Goal: Task Accomplishment & Management: Complete application form

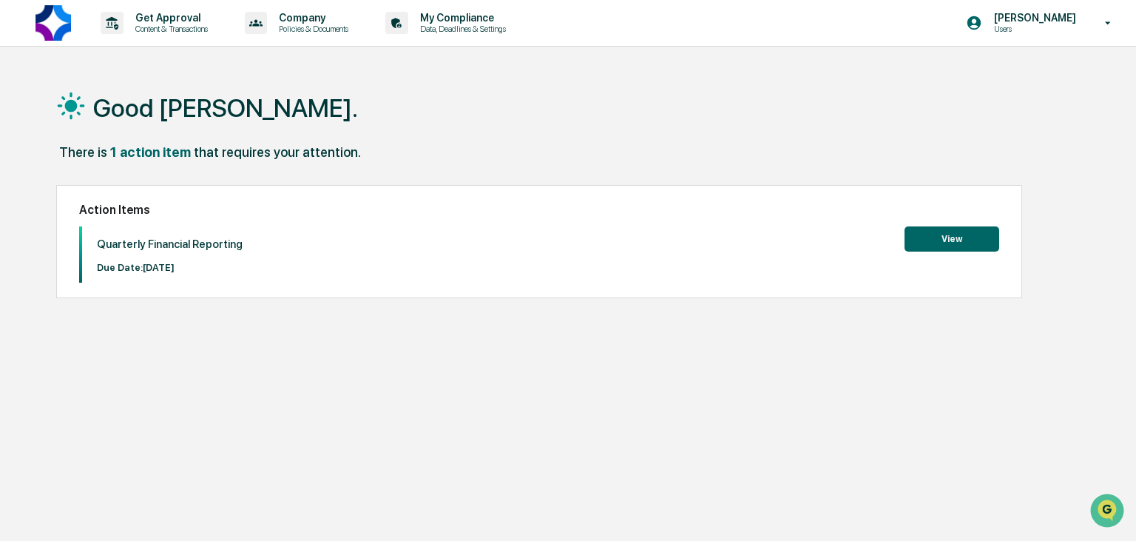
click at [935, 241] on button "View" at bounding box center [952, 238] width 95 height 25
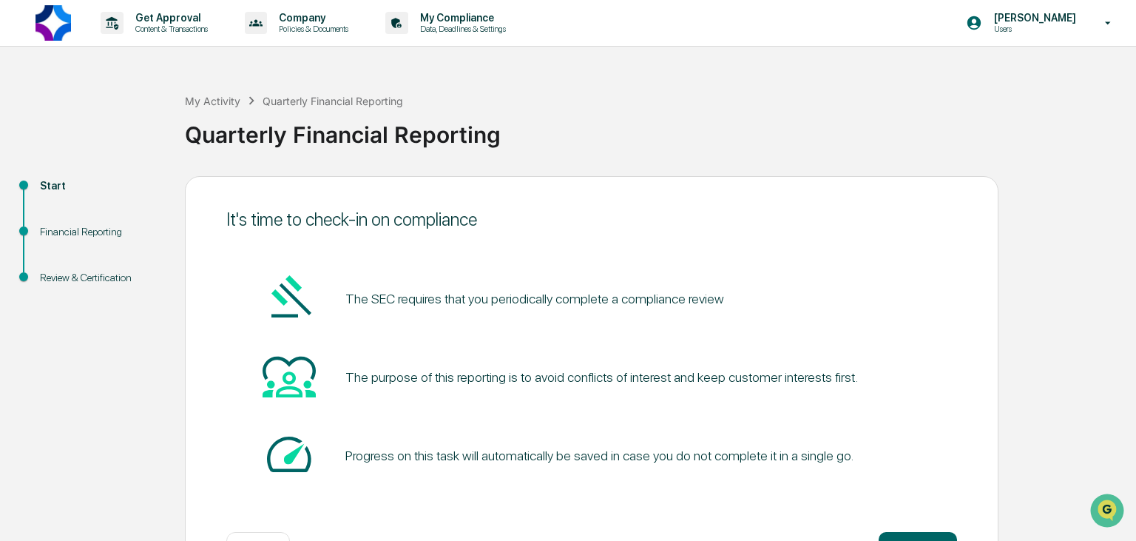
scroll to position [54, 0]
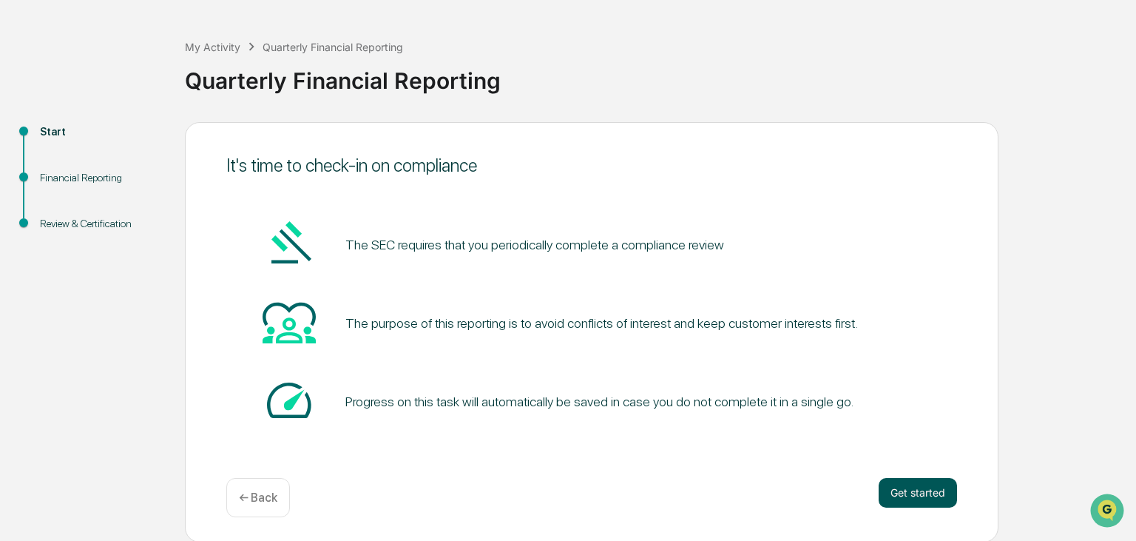
click at [919, 490] on button "Get started" at bounding box center [918, 493] width 78 height 30
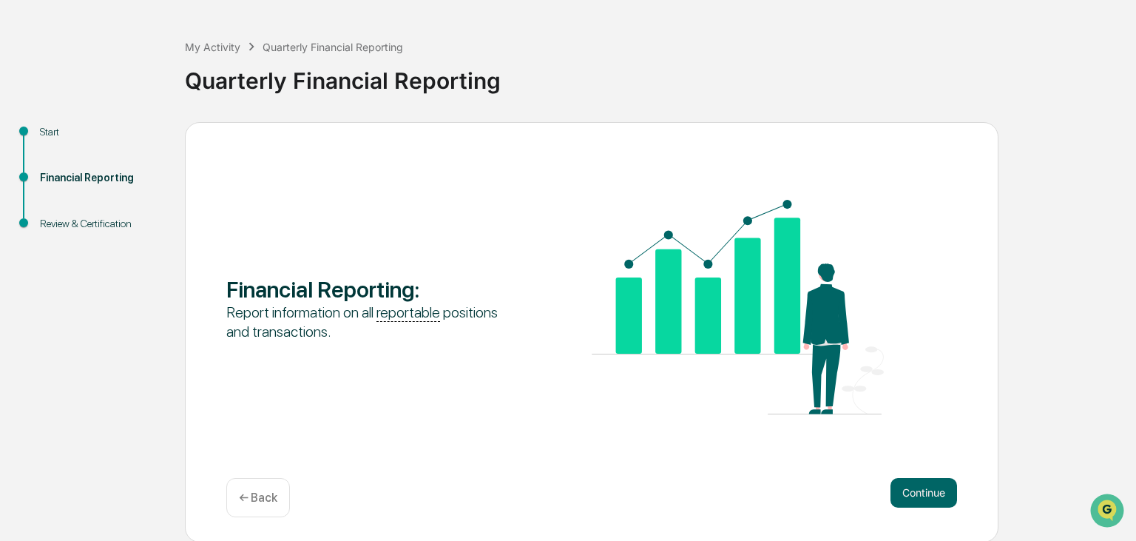
click at [919, 490] on button "Continue" at bounding box center [924, 493] width 67 height 30
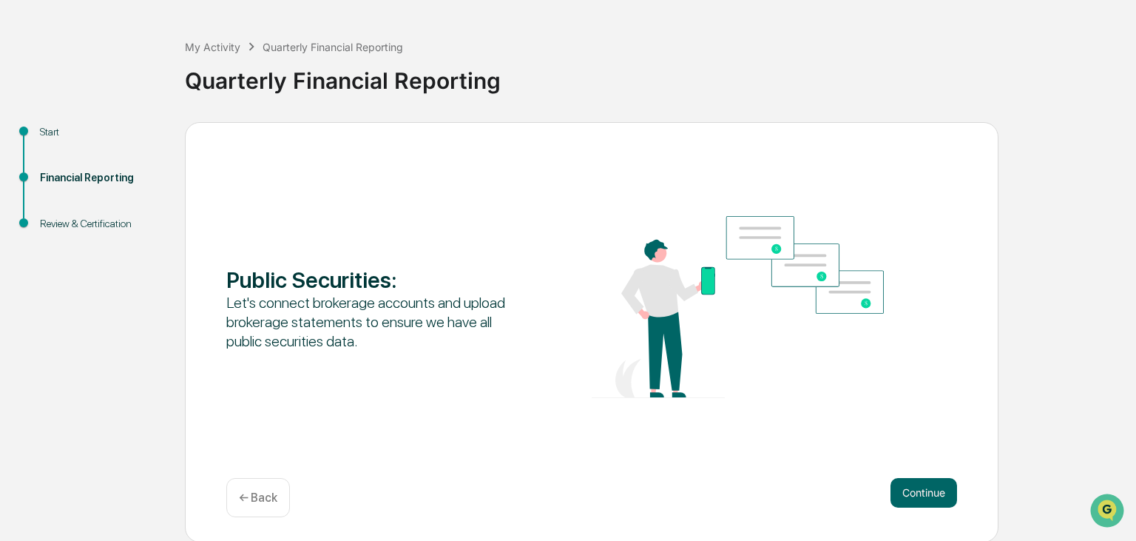
click at [919, 490] on button "Continue" at bounding box center [924, 493] width 67 height 30
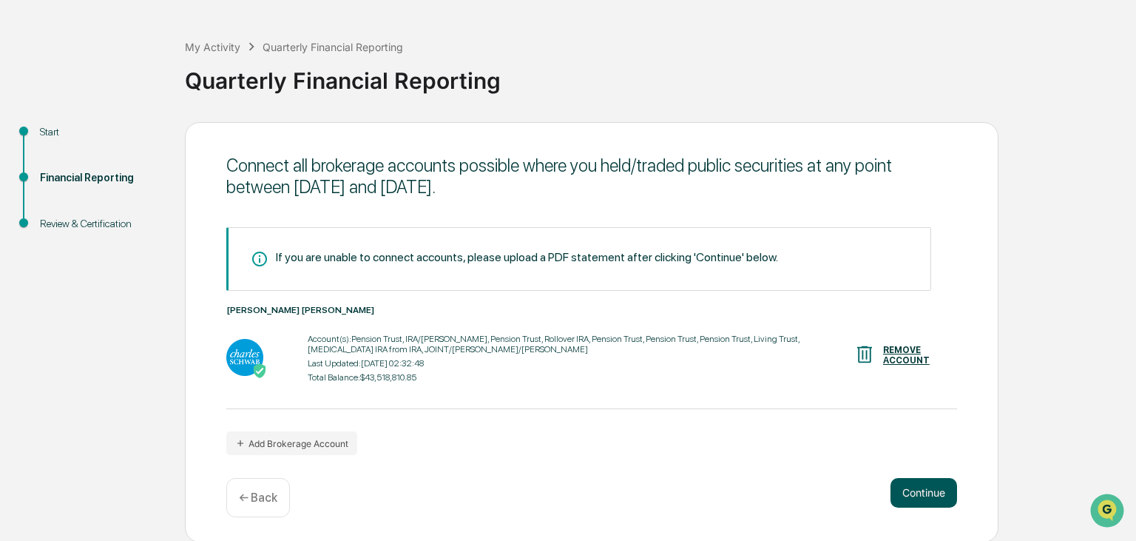
click at [922, 490] on button "Continue" at bounding box center [924, 493] width 67 height 30
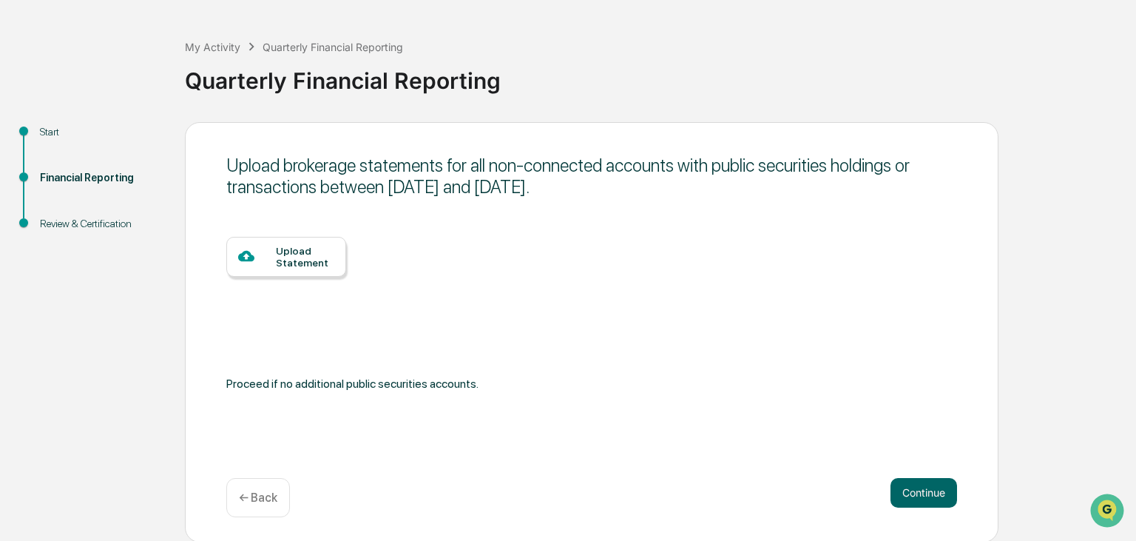
click at [297, 256] on div "Upload Statement" at bounding box center [305, 257] width 58 height 24
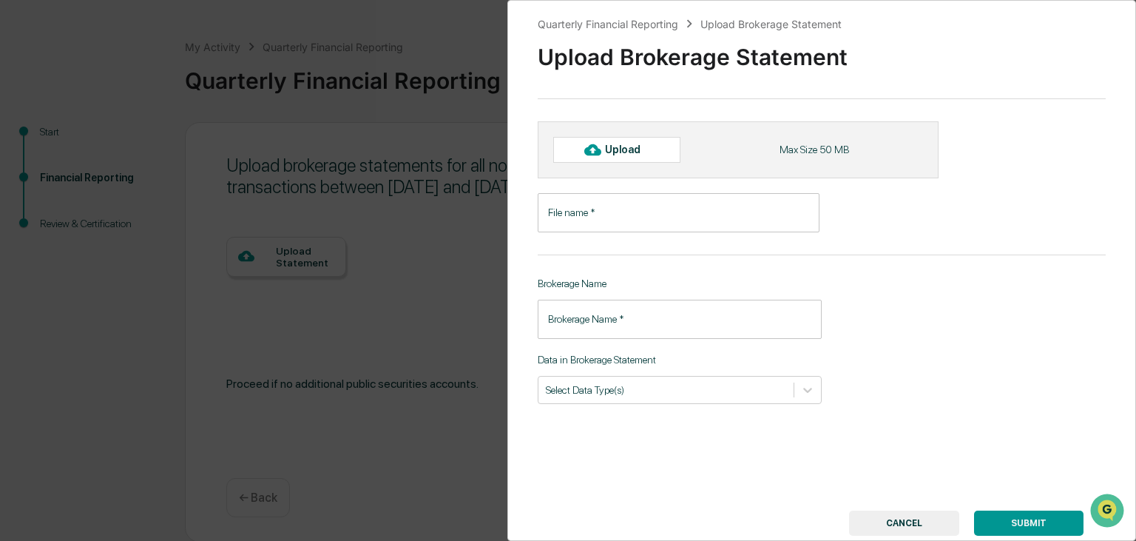
click at [919, 527] on button "CANCEL" at bounding box center [904, 522] width 110 height 25
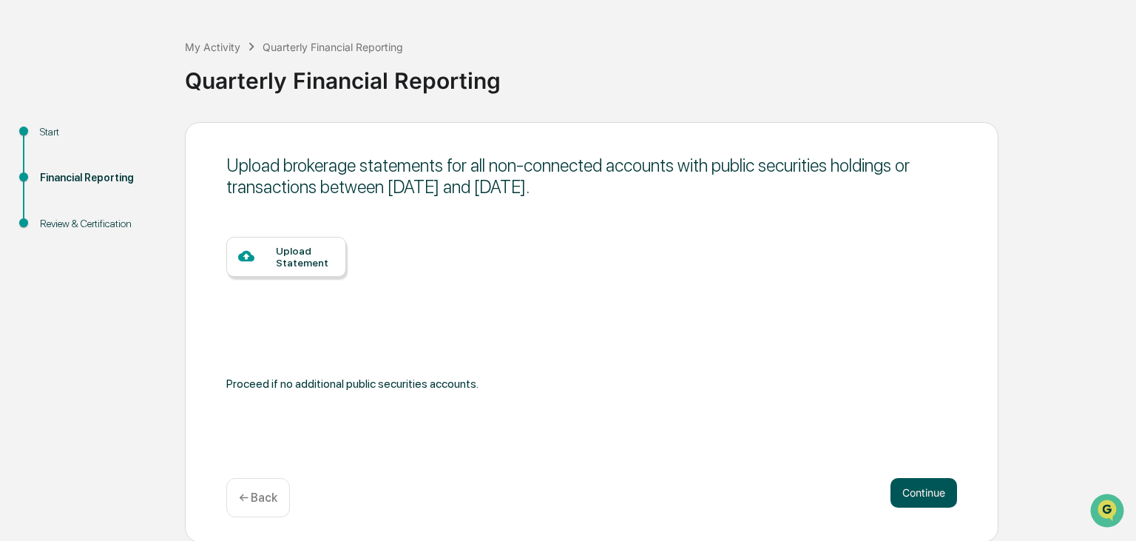
click at [921, 492] on button "Continue" at bounding box center [924, 493] width 67 height 30
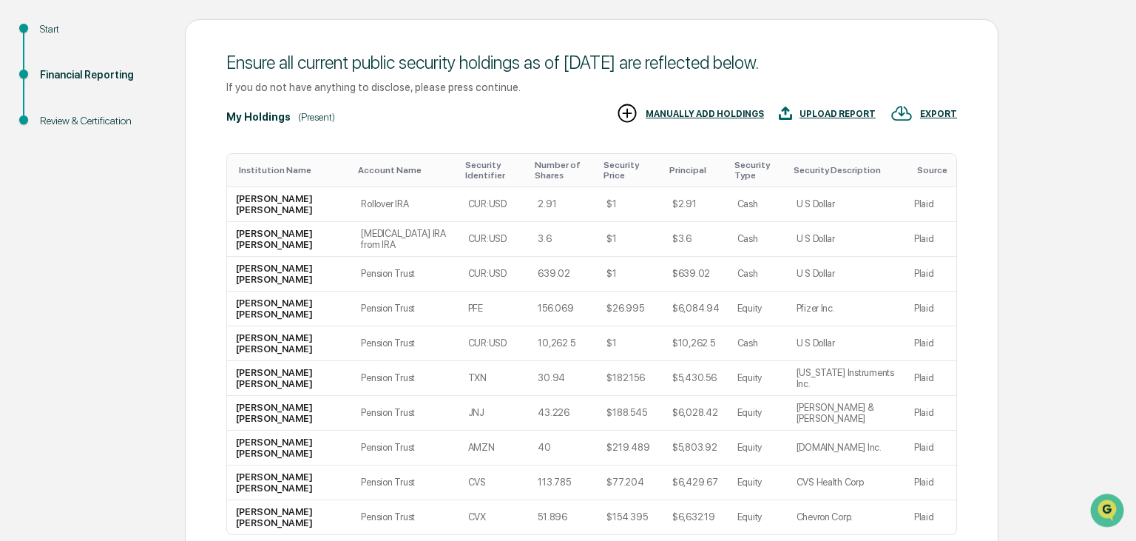
scroll to position [158, 0]
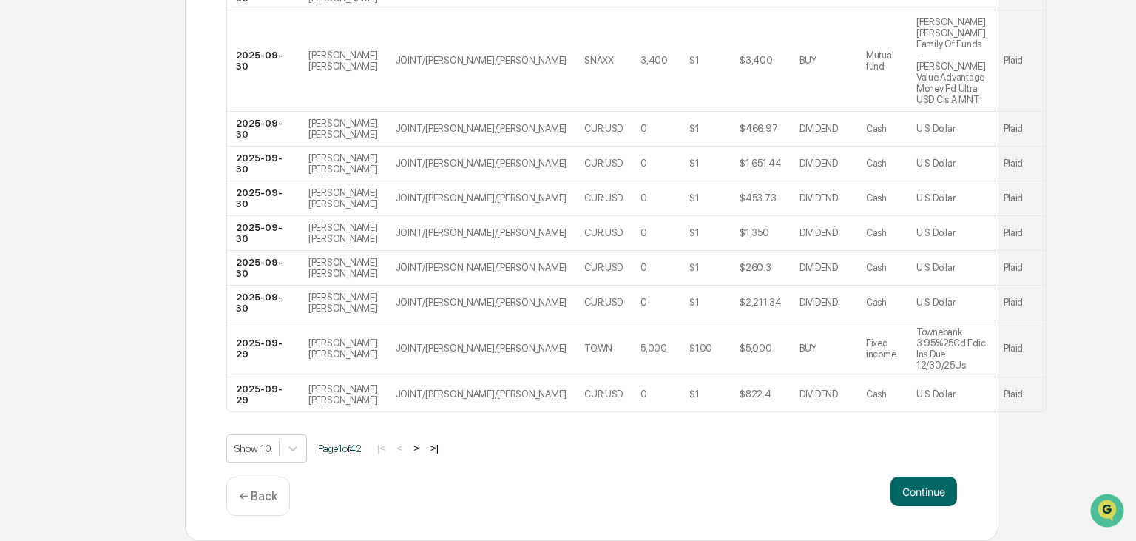
scroll to position [393, 0]
click at [930, 493] on button "Continue" at bounding box center [924, 491] width 67 height 30
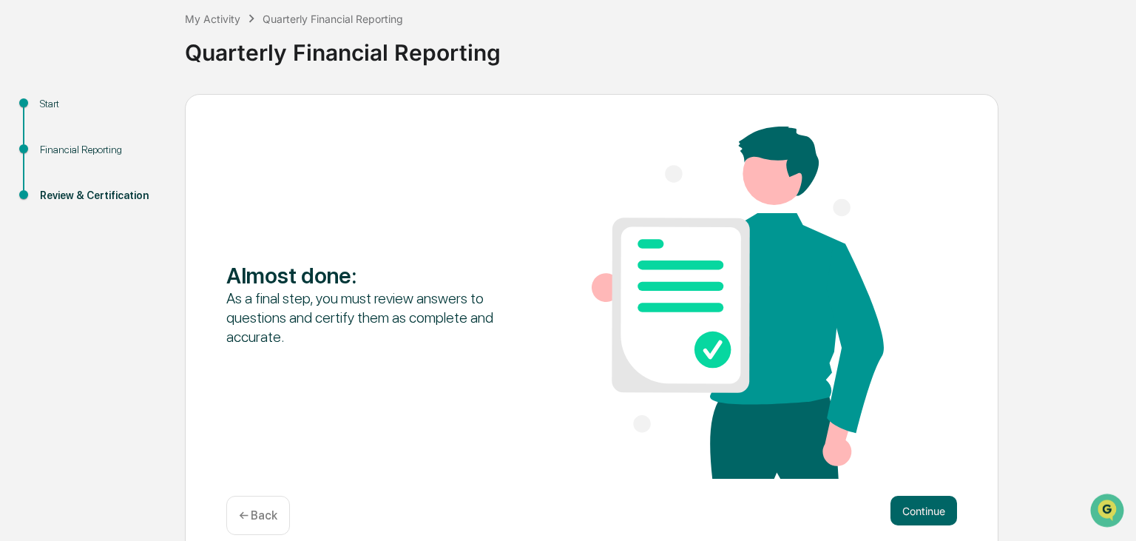
scroll to position [101, 0]
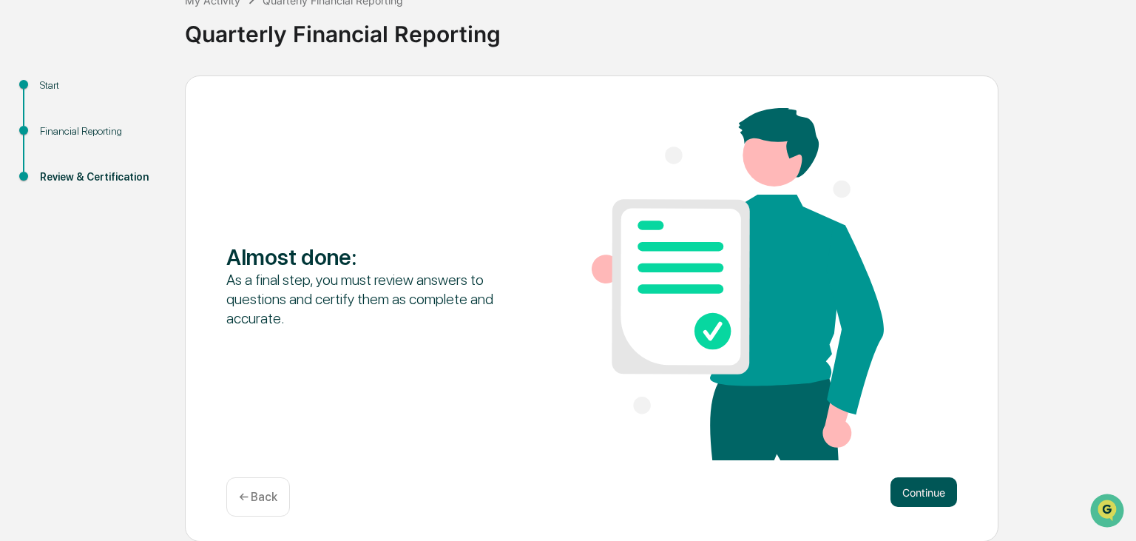
click at [928, 486] on button "Continue" at bounding box center [924, 492] width 67 height 30
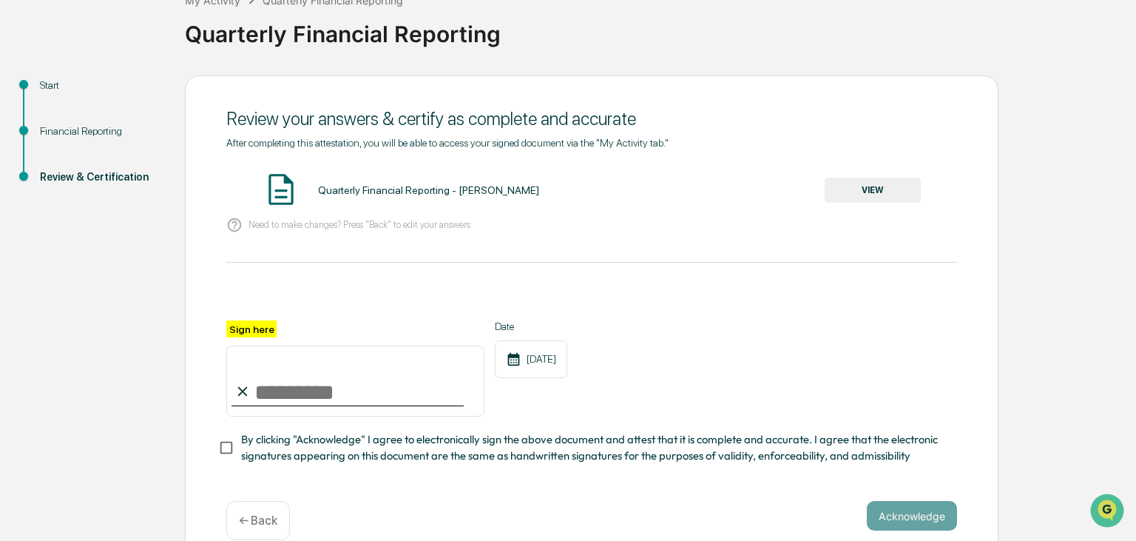
click at [318, 399] on input "Sign here" at bounding box center [355, 380] width 258 height 71
type input "**********"
click at [913, 521] on button "Acknowledge" at bounding box center [912, 516] width 90 height 30
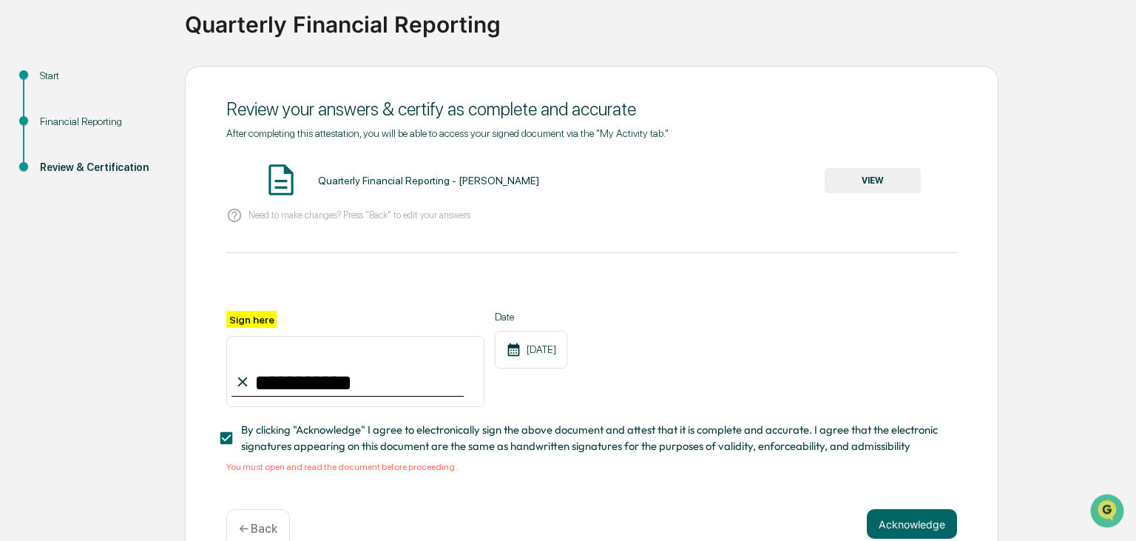
scroll to position [148, 0]
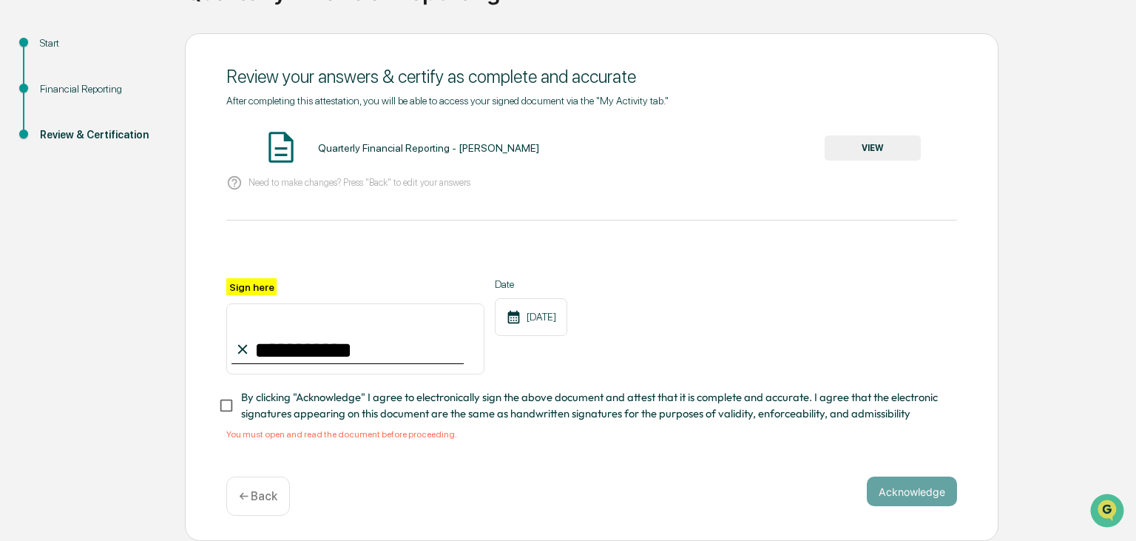
click at [851, 142] on button "VIEW" at bounding box center [873, 147] width 96 height 25
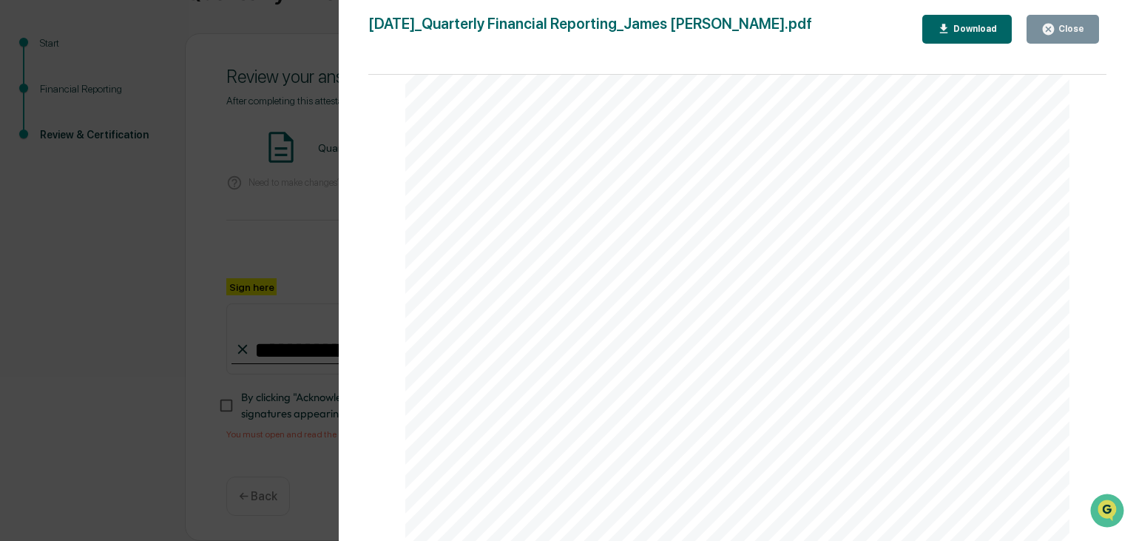
scroll to position [2130, 0]
click at [1064, 27] on div "Close" at bounding box center [1069, 29] width 29 height 10
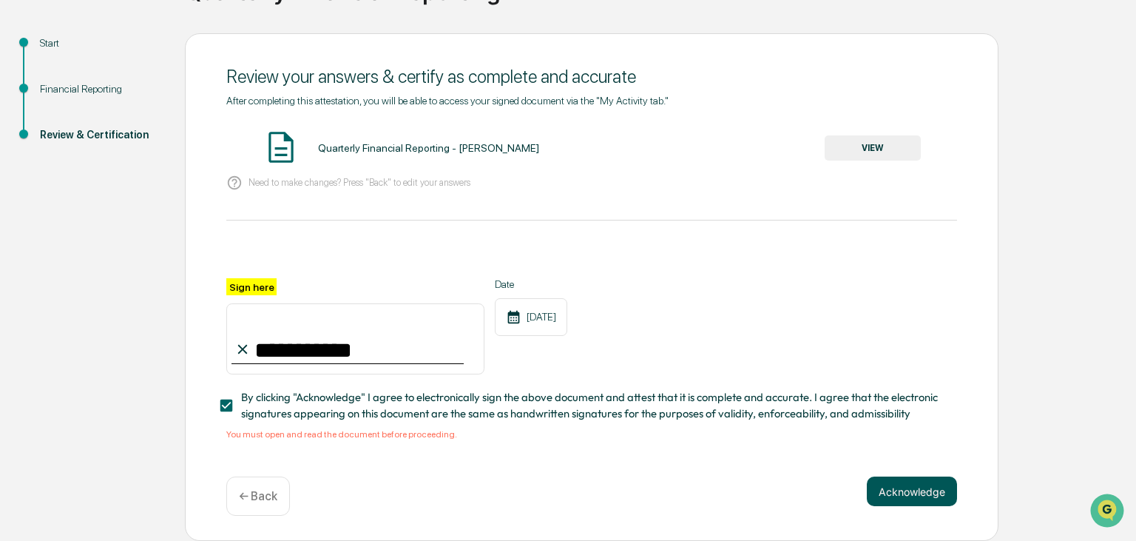
click at [905, 490] on button "Acknowledge" at bounding box center [912, 491] width 90 height 30
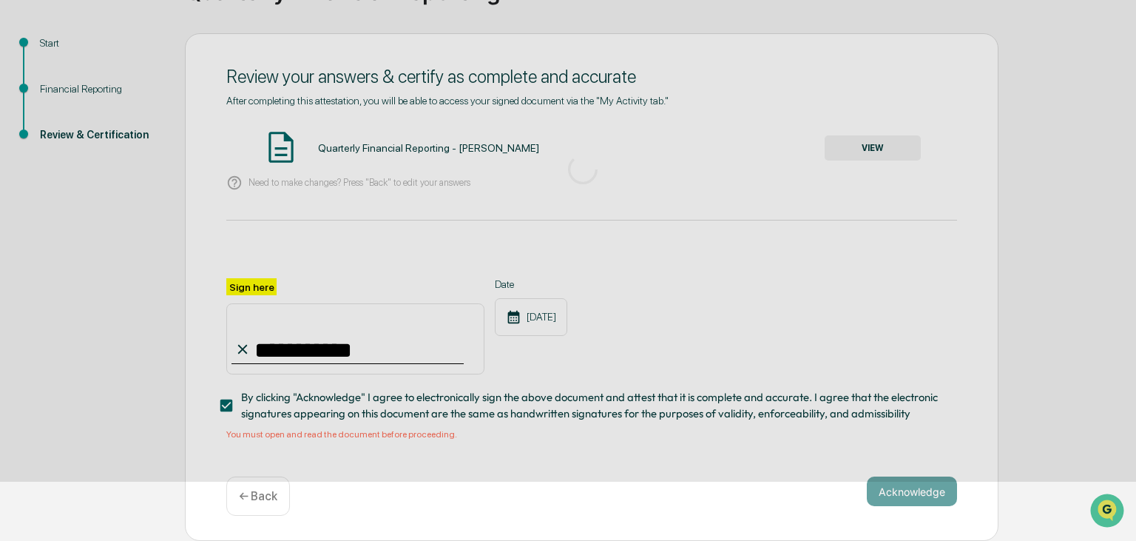
scroll to position [54, 0]
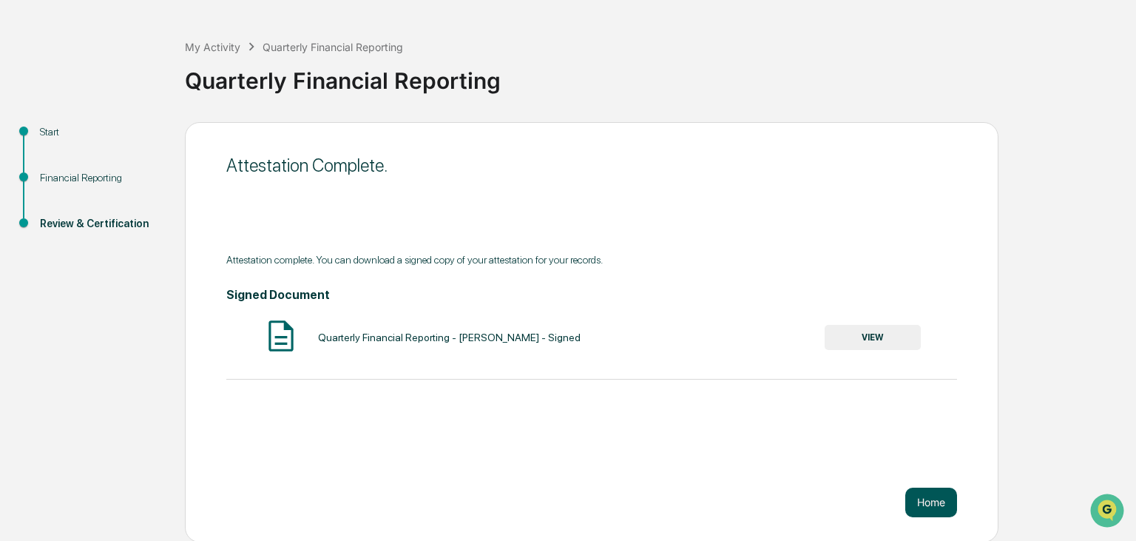
click at [917, 500] on button "Home" at bounding box center [931, 502] width 52 height 30
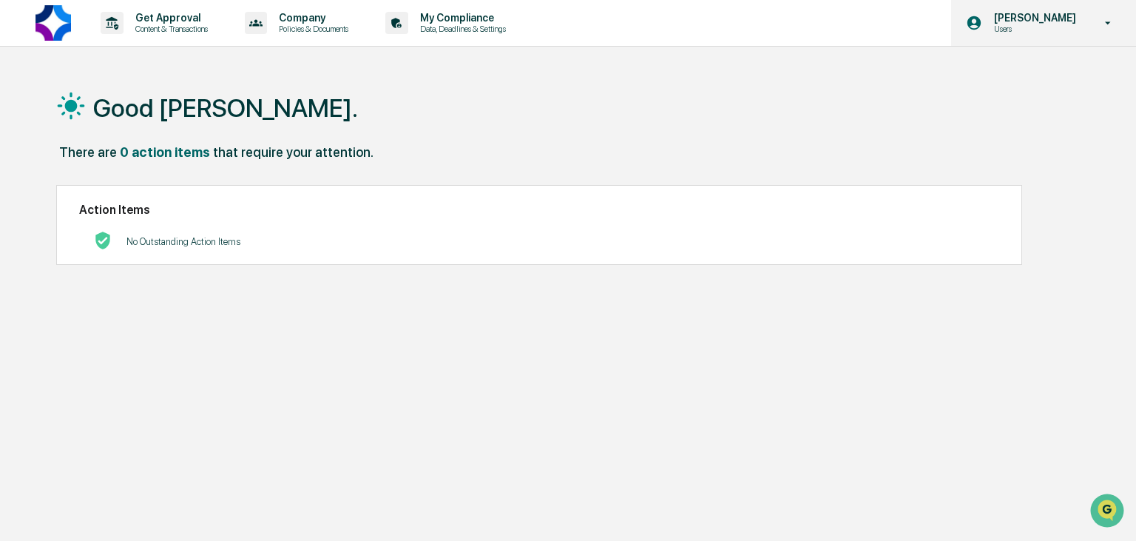
click at [1110, 21] on icon at bounding box center [1108, 23] width 26 height 14
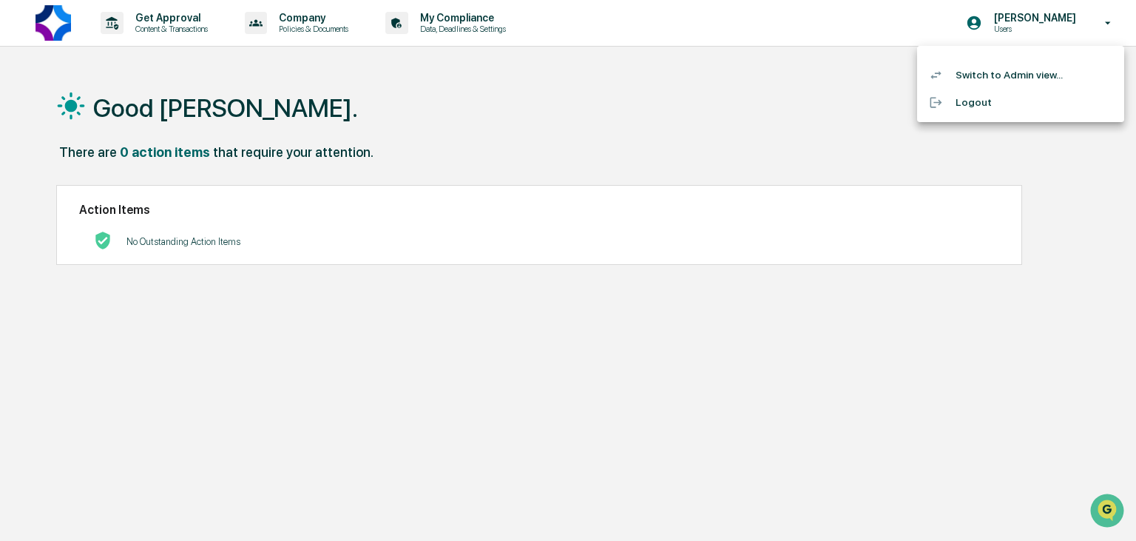
click at [973, 96] on li "Logout" at bounding box center [1020, 102] width 207 height 27
